Goal: Contribute content: Add original content to the website for others to see

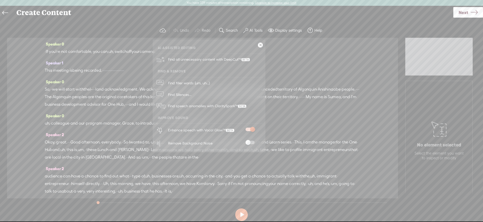
click at [251, 145] on div at bounding box center [250, 143] width 22 height 5
click at [461, 12] on span "Next" at bounding box center [464, 12] width 10 height 13
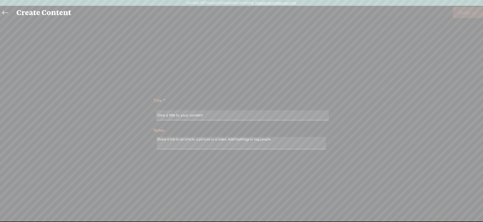
click at [200, 115] on input "text" at bounding box center [242, 115] width 172 height 10
type input "test save enhanced"
click at [469, 17] on span "Finish" at bounding box center [465, 12] width 12 height 13
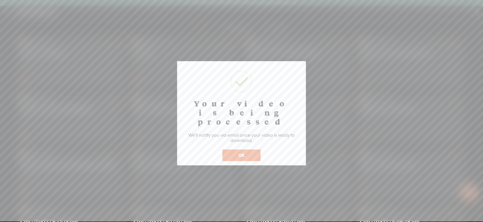
click at [239, 150] on button "OK" at bounding box center [242, 156] width 38 height 12
